Goal: Task Accomplishment & Management: Use online tool/utility

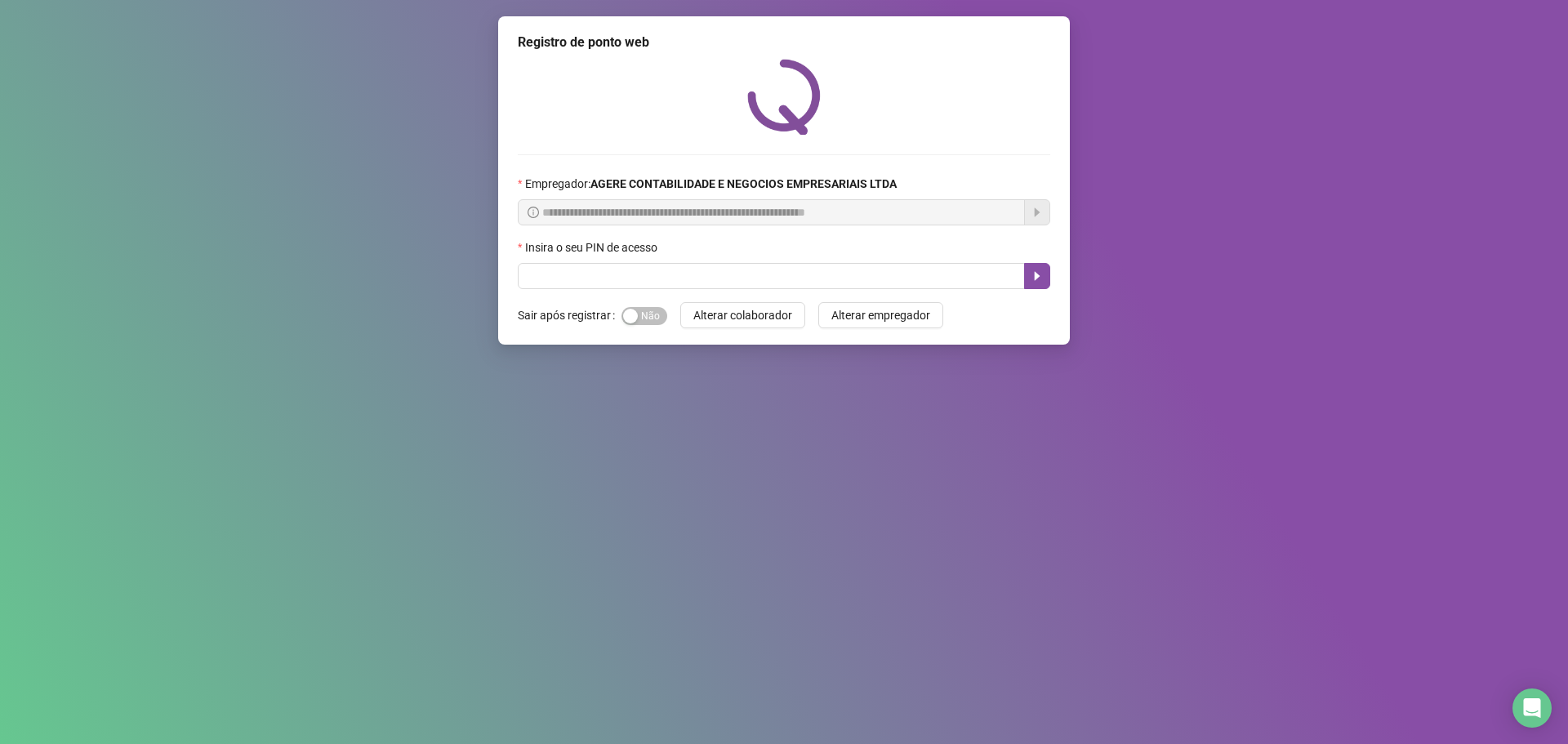
click at [642, 261] on div "Insira o seu PIN de acesso" at bounding box center [784, 250] width 533 height 25
drag, startPoint x: 659, startPoint y: 272, endPoint x: 675, endPoint y: 263, distance: 18.4
click at [666, 263] on input "text" at bounding box center [771, 276] width 507 height 27
type input "*****"
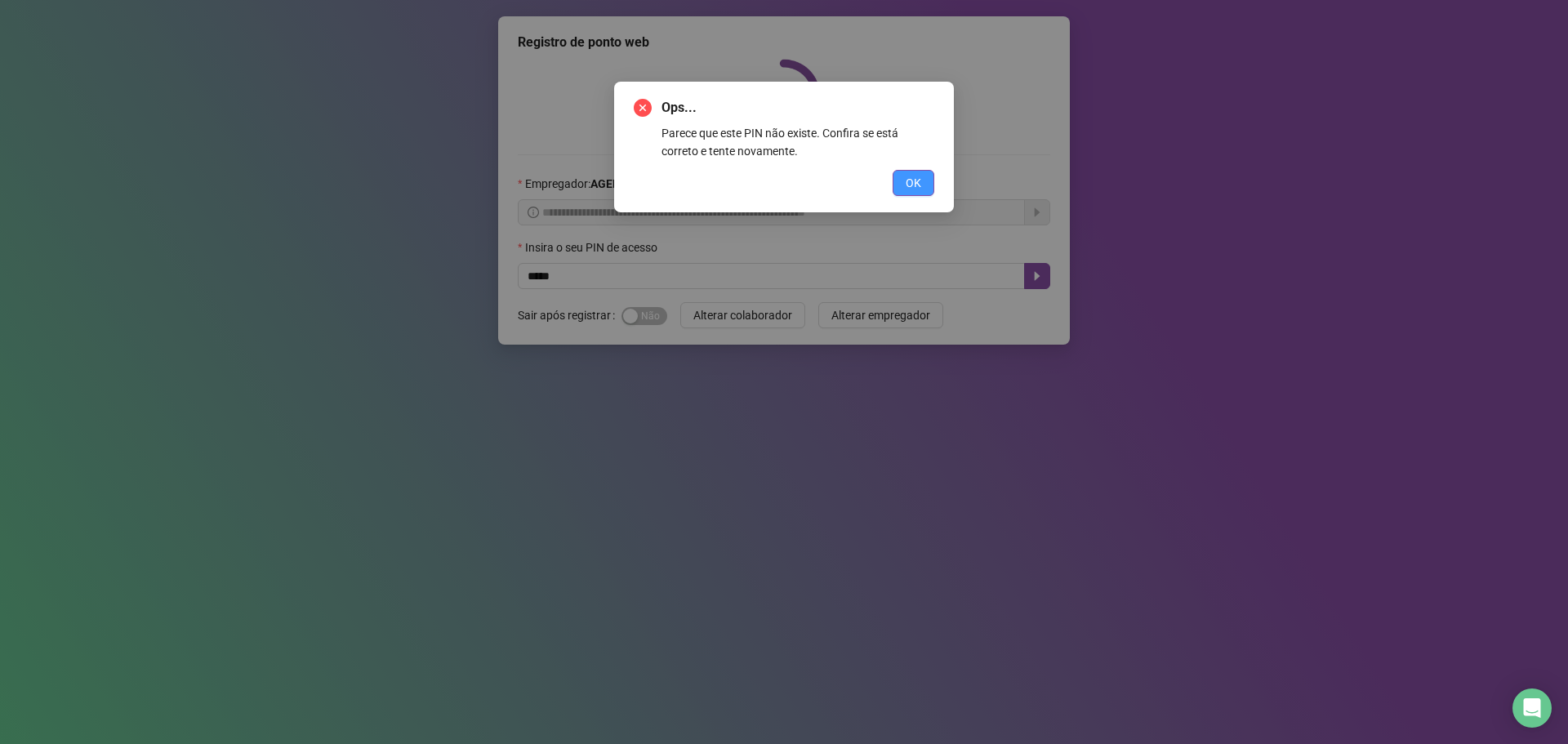
click at [905, 185] on button "OK" at bounding box center [914, 183] width 41 height 27
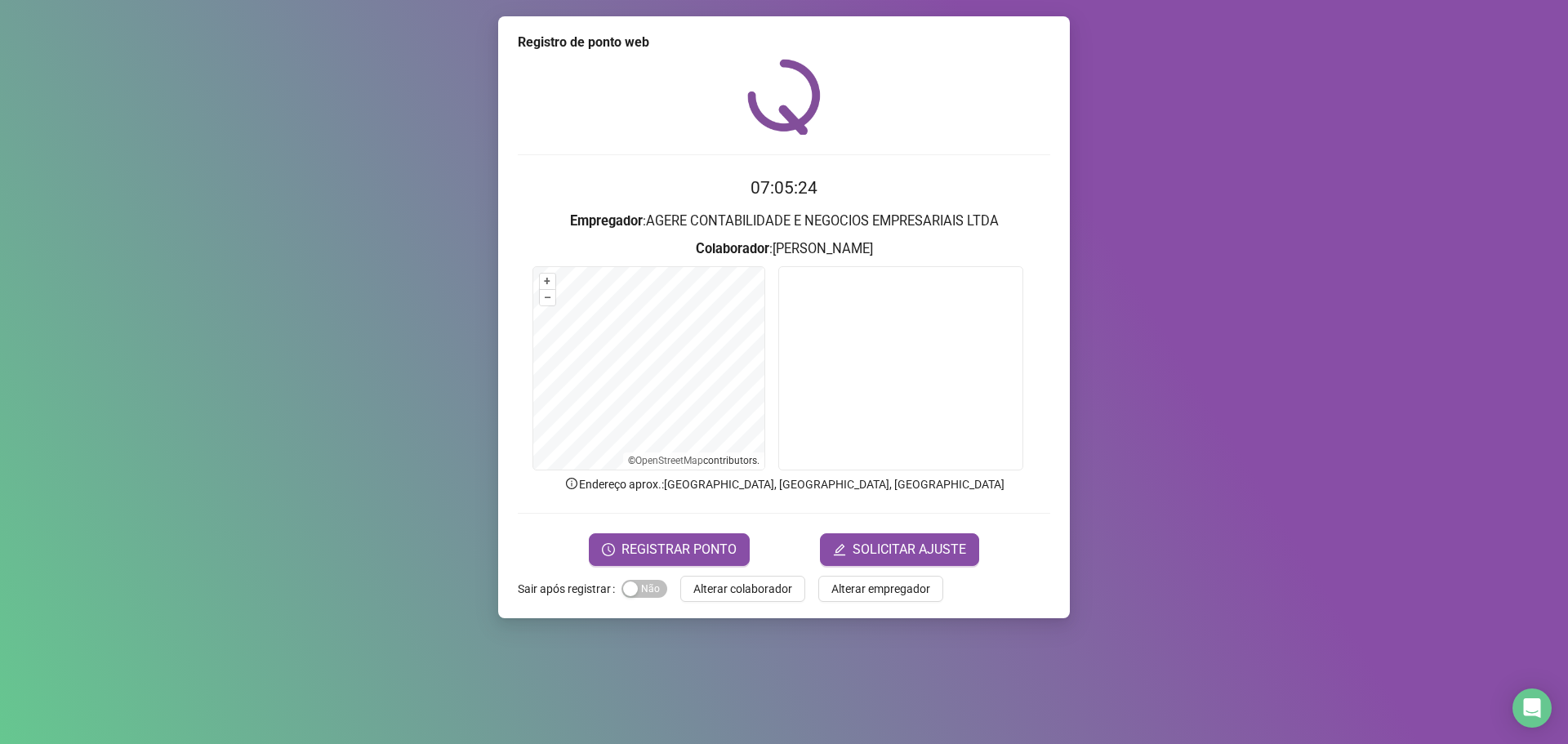
click at [667, 531] on form "07:05:24 Empregador : AGERE CONTABILIDADE E NEGOCIOS EMPRESARIAIS LTDA Colabora…" at bounding box center [784, 370] width 533 height 391
click at [684, 549] on span "REGISTRAR PONTO" at bounding box center [679, 550] width 115 height 20
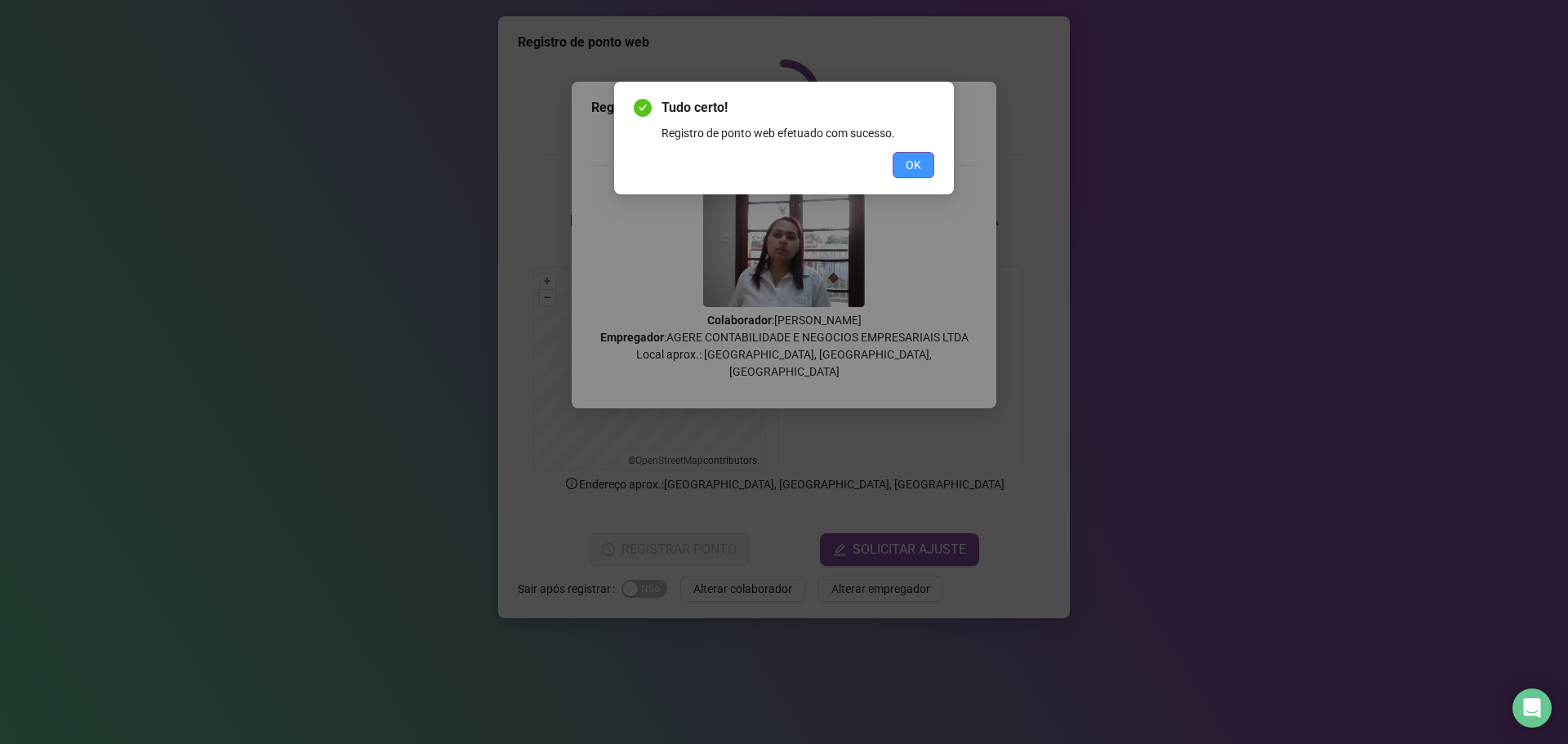
drag, startPoint x: 905, startPoint y: 164, endPoint x: 725, endPoint y: 134, distance: 182.5
click at [905, 163] on button "OK" at bounding box center [914, 165] width 41 height 27
